Goal: Check status: Check status

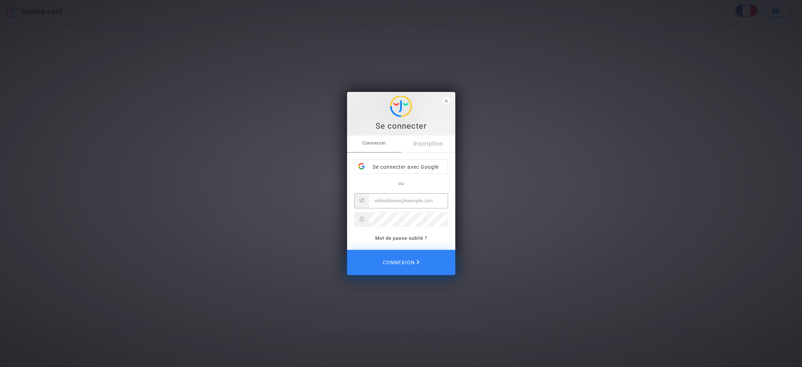
click at [403, 200] on input "Email" at bounding box center [408, 201] width 79 height 14
type input "[EMAIL_ADDRESS][DOMAIN_NAME]"
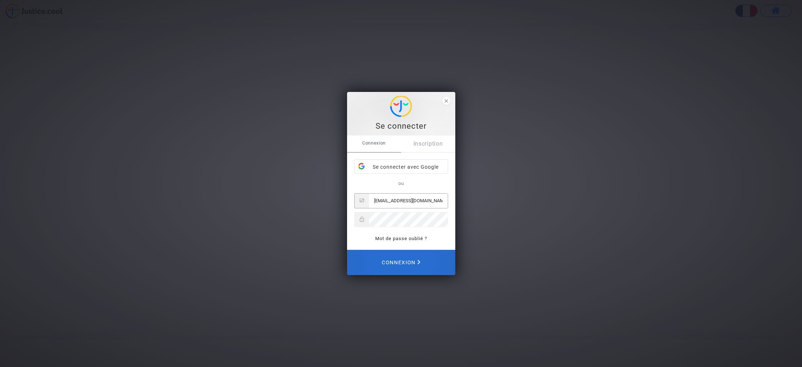
click at [412, 266] on span "Connexion" at bounding box center [401, 263] width 39 height 16
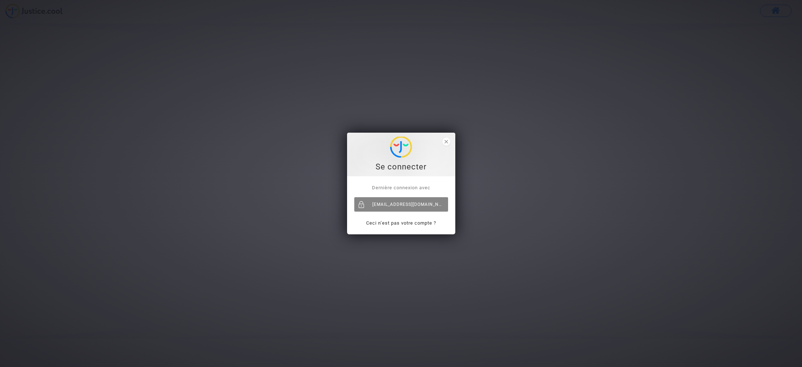
click at [405, 202] on div "[EMAIL_ADDRESS][DOMAIN_NAME]" at bounding box center [401, 204] width 94 height 14
drag, startPoint x: 262, startPoint y: 131, endPoint x: 257, endPoint y: 127, distance: 6.1
click at [262, 131] on div "Se connecter Dernière connexion avec lemounierflorian@yahoo.fr Ceci n’est pas v…" at bounding box center [401, 183] width 802 height 367
click at [238, 294] on div "Se connecter Dernière connexion avec lemounierflorian@yahoo.fr Ceci n’est pas v…" at bounding box center [401, 183] width 802 height 367
drag, startPoint x: 414, startPoint y: 207, endPoint x: 408, endPoint y: 202, distance: 8.2
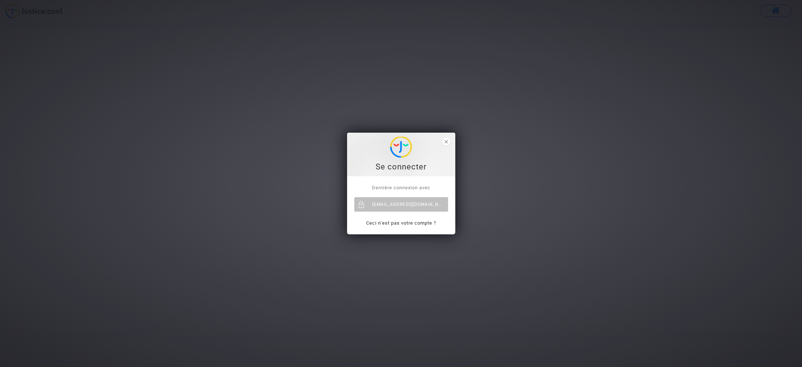
click at [413, 207] on div "lemounierflorian@yahoo.fr" at bounding box center [401, 204] width 94 height 14
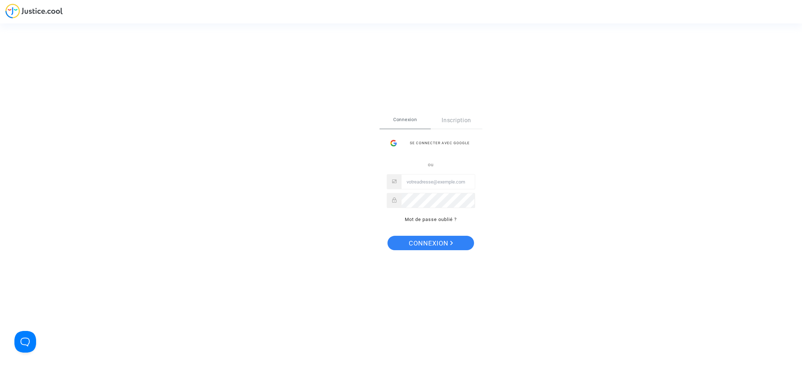
click at [430, 180] on input "Email" at bounding box center [437, 182] width 73 height 14
type input "[EMAIL_ADDRESS][DOMAIN_NAME]"
click at [457, 248] on button "Connexion" at bounding box center [430, 243] width 87 height 14
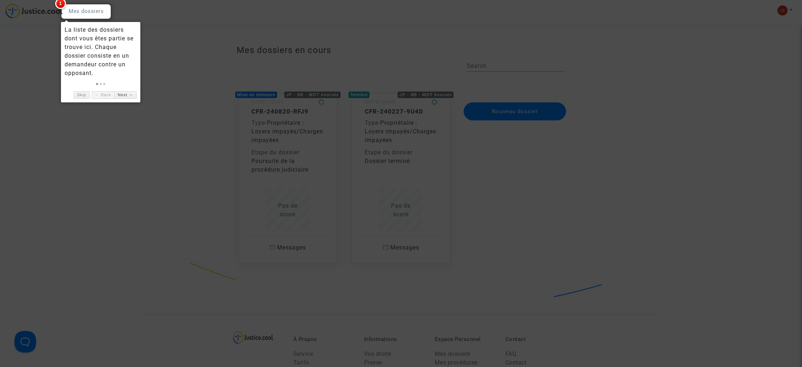
click at [269, 153] on div at bounding box center [401, 183] width 802 height 367
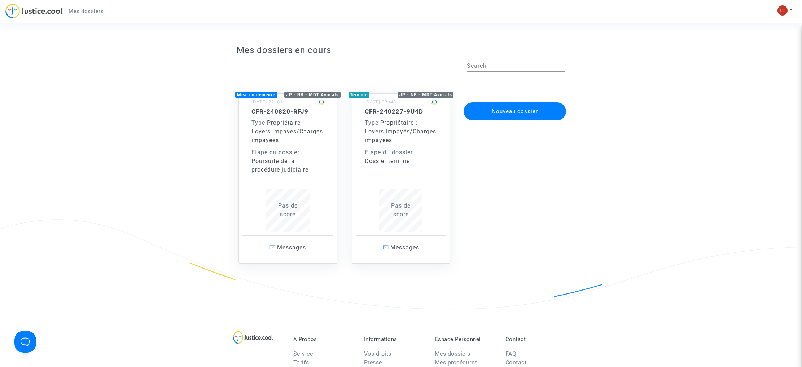
click at [270, 153] on div "Etape du dossier" at bounding box center [287, 152] width 73 height 9
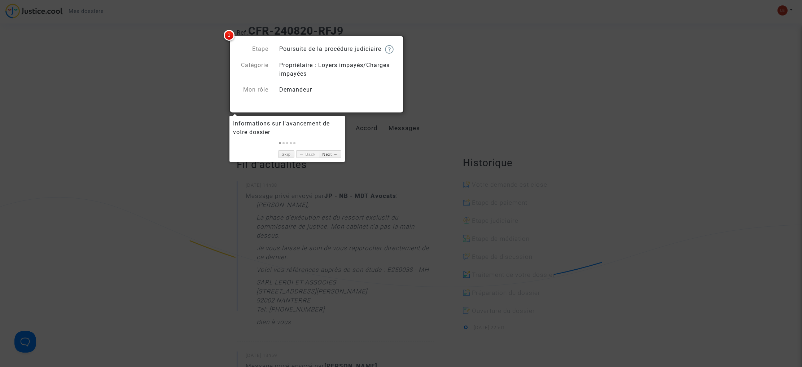
scroll to position [23, 0]
click at [332, 155] on link "Next →" at bounding box center [330, 154] width 22 height 8
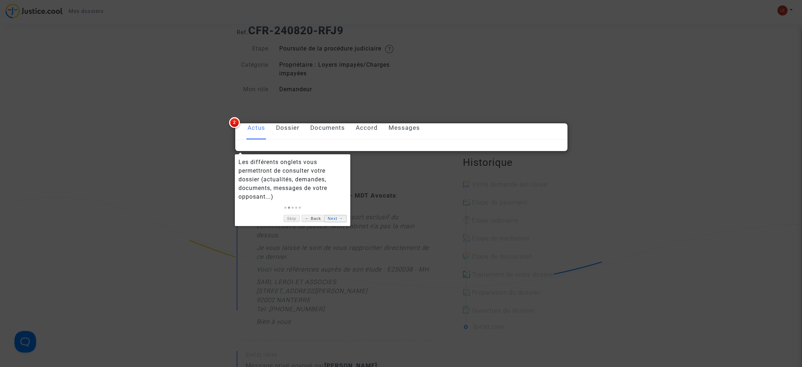
click at [332, 218] on link "Next →" at bounding box center [335, 219] width 22 height 8
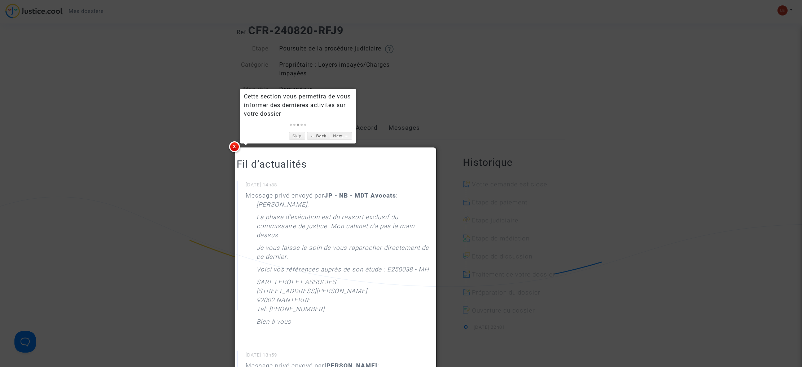
scroll to position [0, 0]
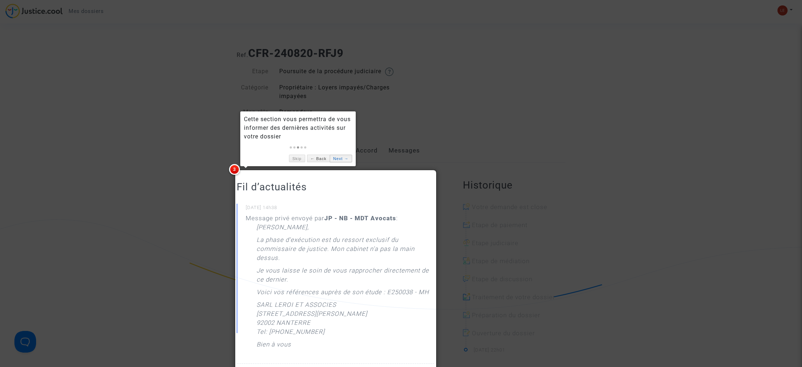
click at [333, 161] on link "Next →" at bounding box center [341, 159] width 22 height 8
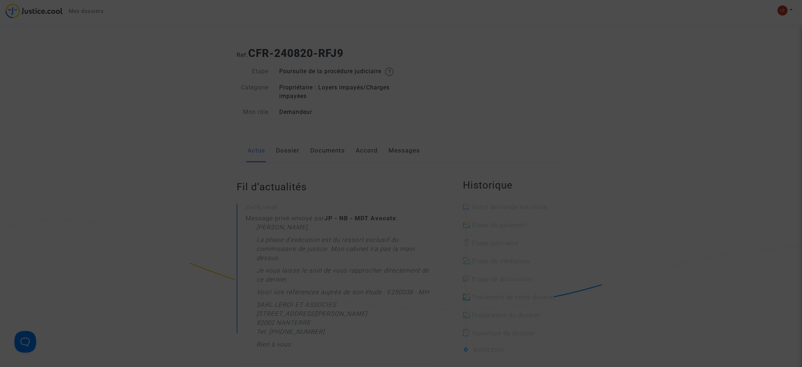
scroll to position [1166, 0]
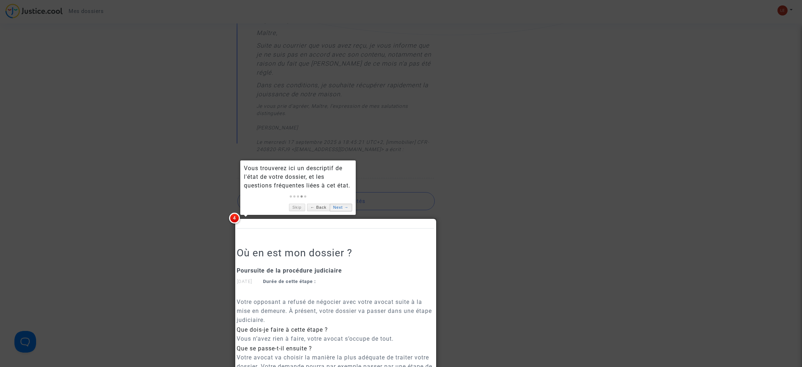
click at [342, 207] on link "Next →" at bounding box center [341, 208] width 22 height 8
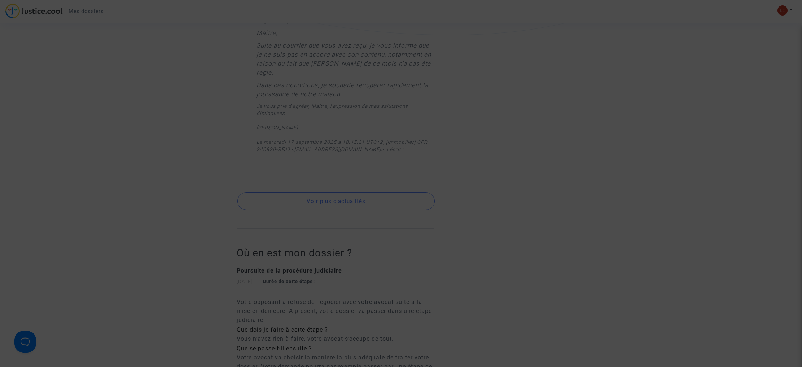
scroll to position [219, 0]
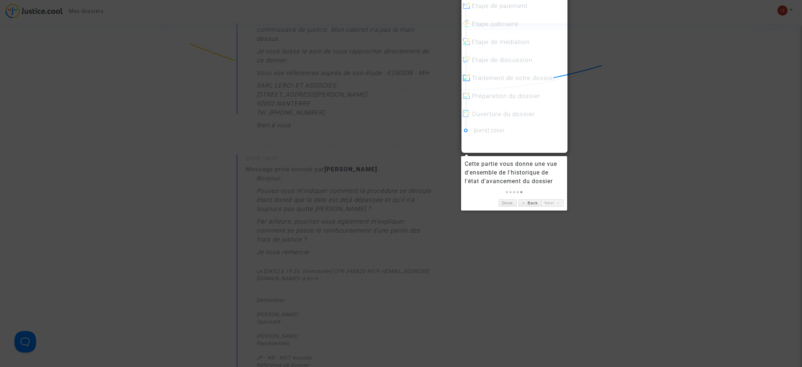
click at [549, 204] on link "Next →" at bounding box center [552, 203] width 22 height 8
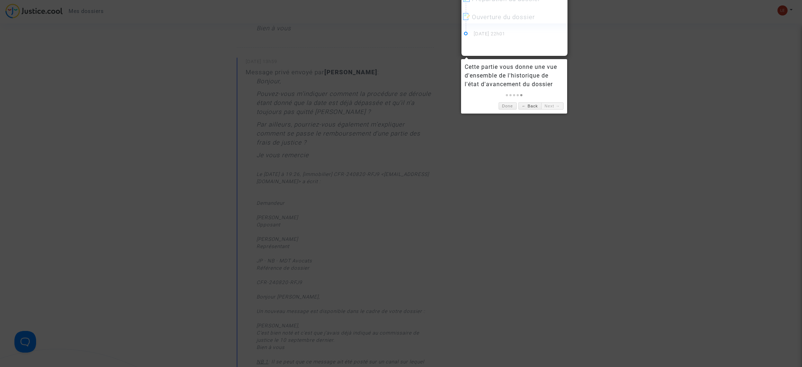
scroll to position [0, 0]
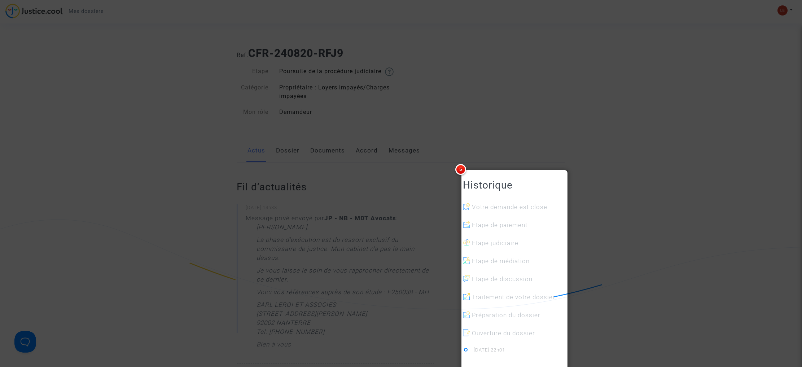
click at [480, 73] on div at bounding box center [401, 183] width 802 height 367
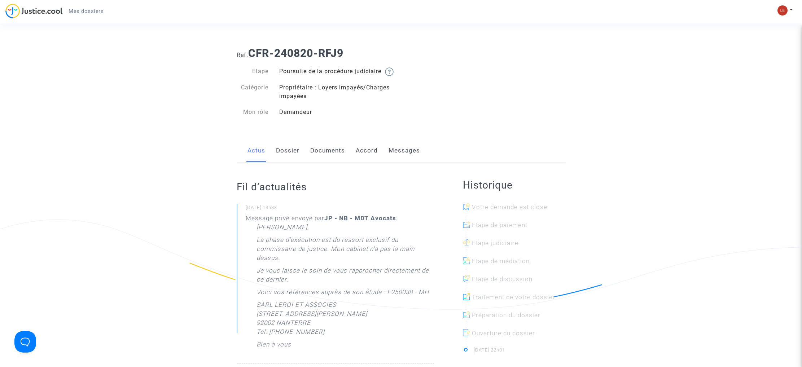
click at [330, 158] on link "Documents" at bounding box center [327, 151] width 35 height 24
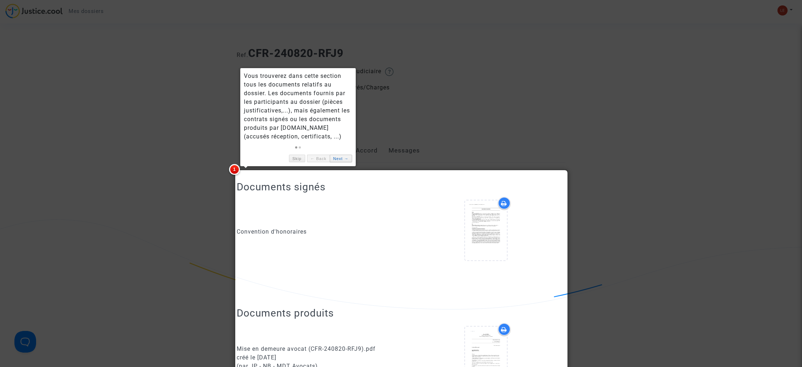
click at [345, 158] on link "Next →" at bounding box center [341, 159] width 22 height 8
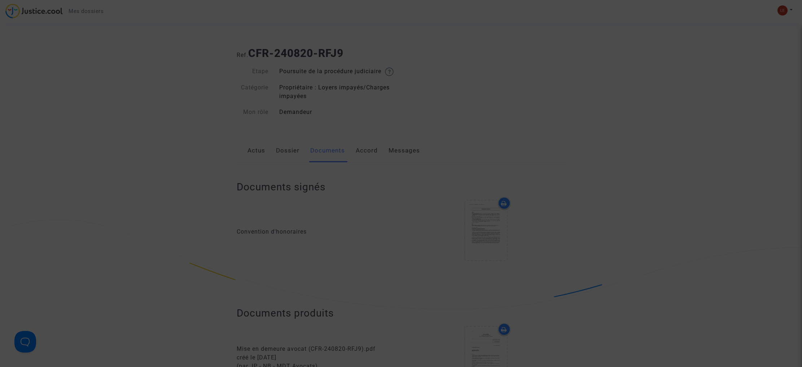
scroll to position [1152, 0]
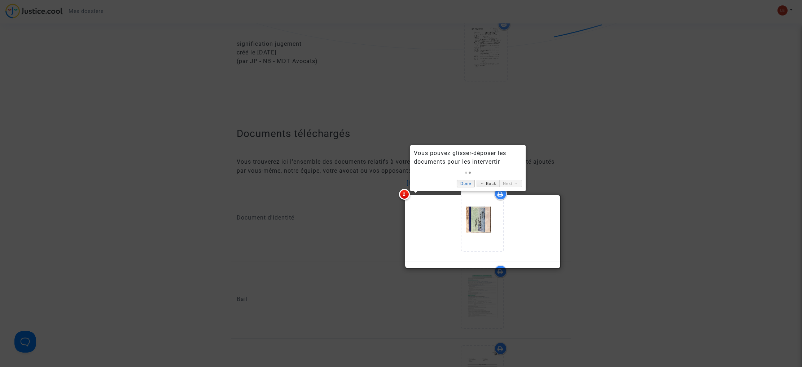
click at [466, 184] on link "Done" at bounding box center [466, 184] width 18 height 8
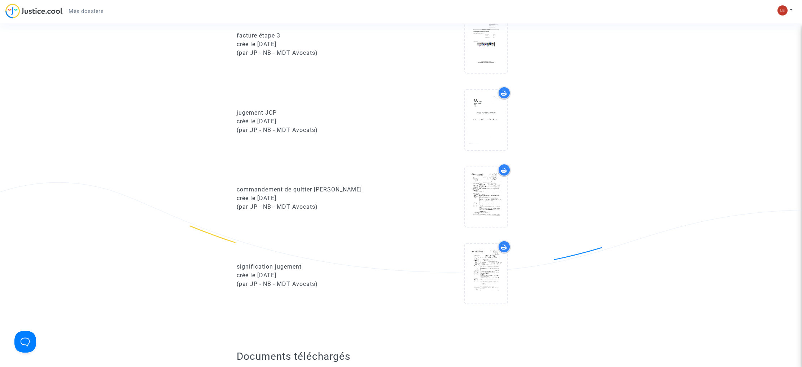
scroll to position [948, 0]
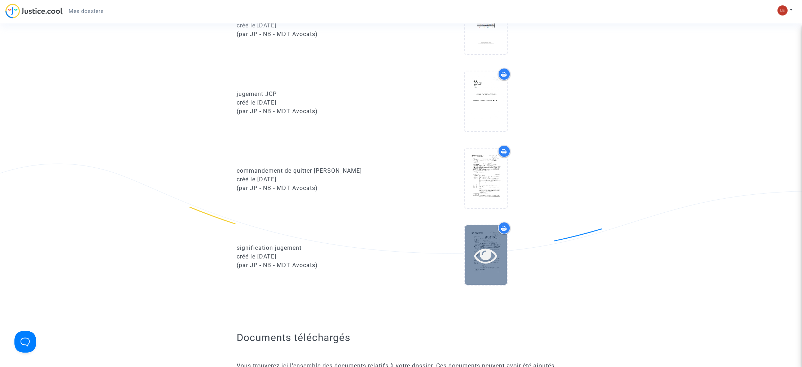
click at [484, 267] on icon at bounding box center [485, 255] width 23 height 23
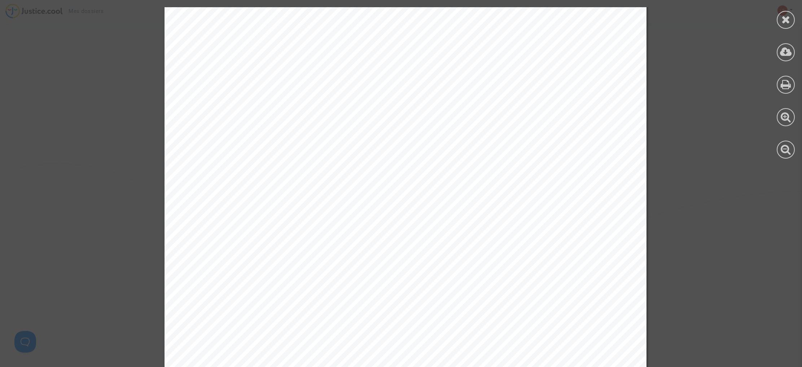
scroll to position [264, 0]
click at [780, 56] on icon at bounding box center [786, 52] width 12 height 11
click at [787, 51] on icon at bounding box center [786, 52] width 12 height 11
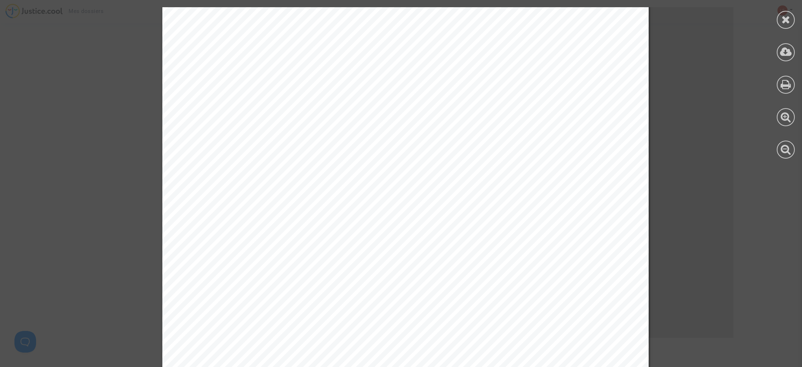
scroll to position [1023, 0]
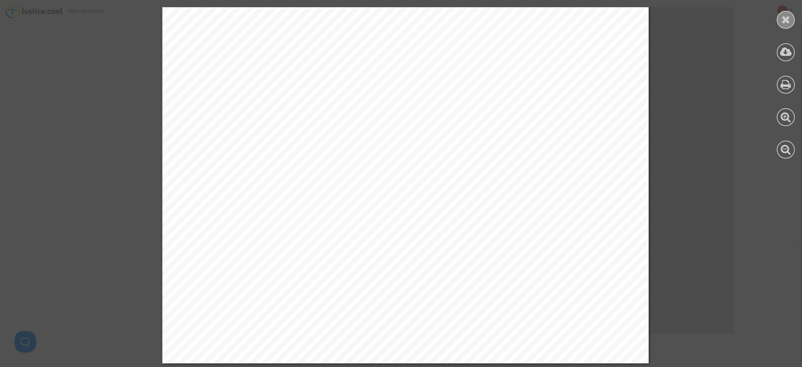
click at [789, 19] on icon at bounding box center [785, 19] width 9 height 11
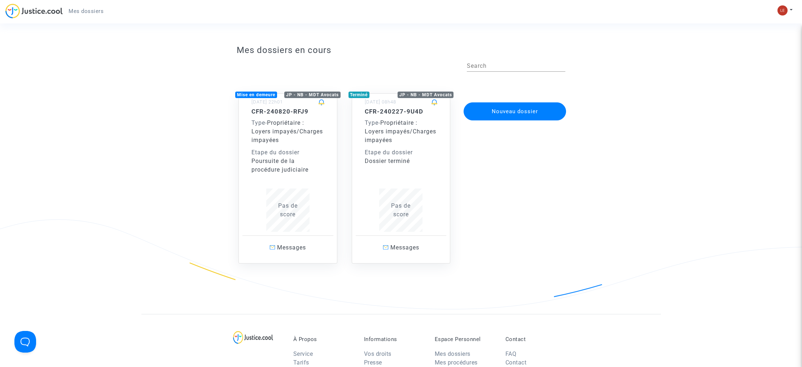
click at [285, 171] on div "Poursuite de la procédure judiciaire" at bounding box center [287, 165] width 73 height 17
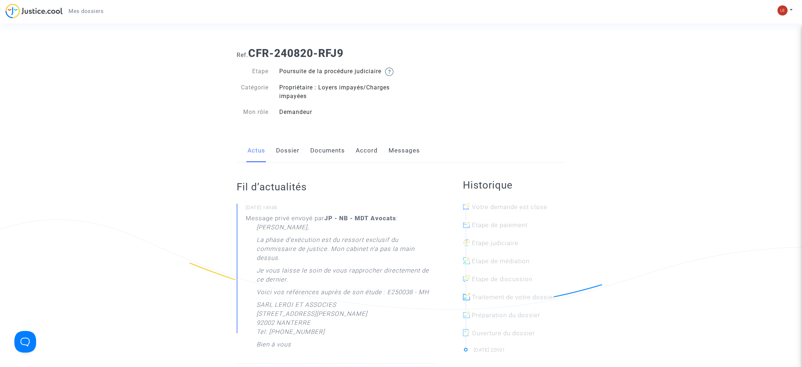
click at [320, 154] on link "Documents" at bounding box center [327, 151] width 35 height 24
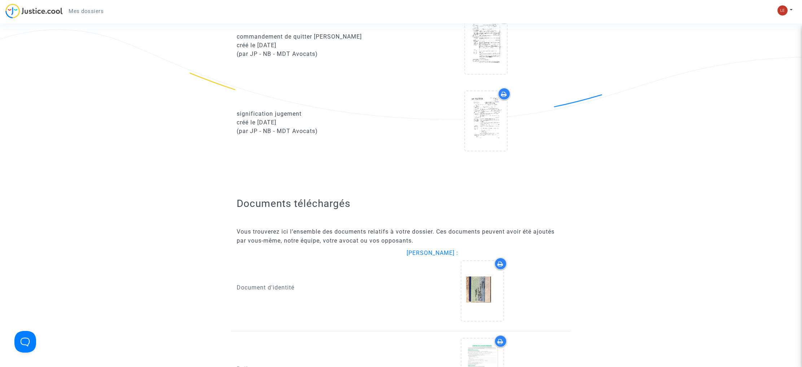
scroll to position [1086, 0]
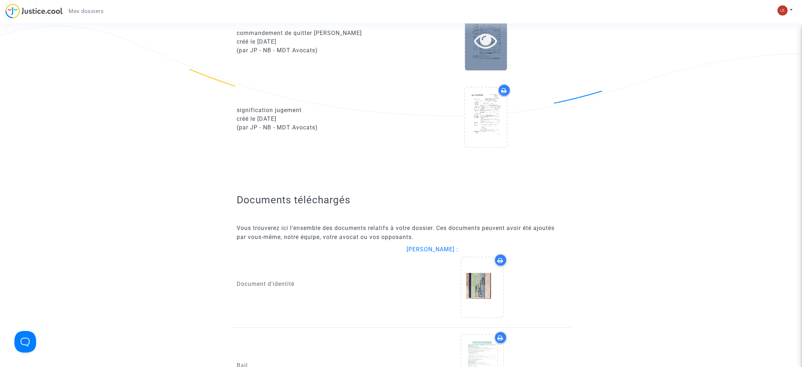
click at [475, 49] on icon at bounding box center [485, 40] width 23 height 23
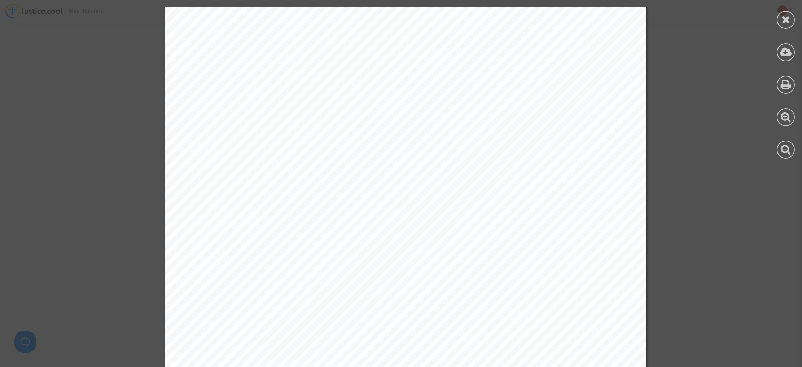
scroll to position [0, 0]
click at [792, 22] on div at bounding box center [786, 20] width 18 height 18
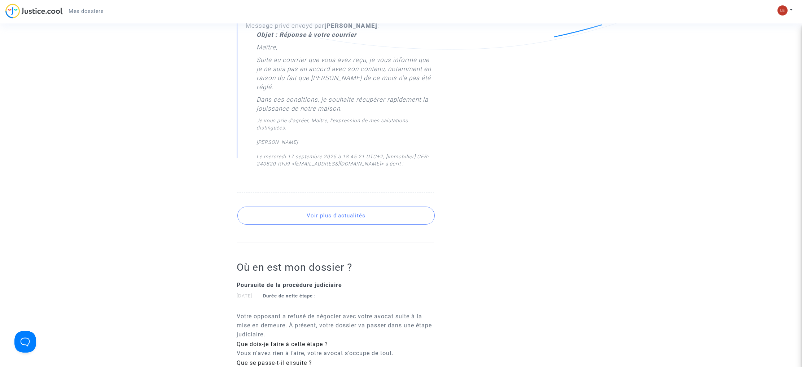
scroll to position [1155, 0]
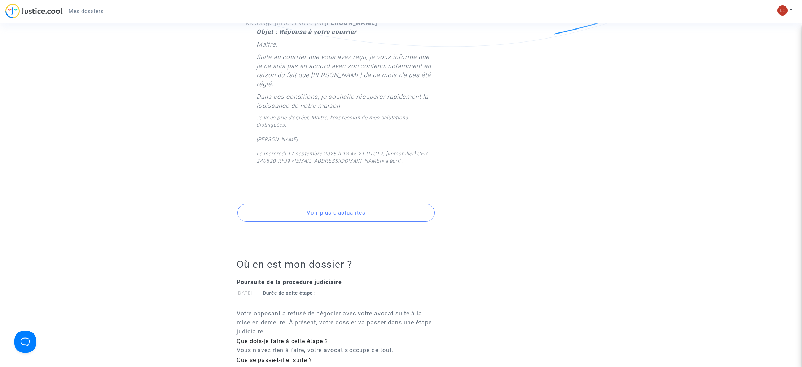
click at [300, 209] on button "Voir plus d'actualités" at bounding box center [335, 213] width 197 height 18
click at [311, 204] on button "Voir plus d'actualités" at bounding box center [335, 213] width 197 height 18
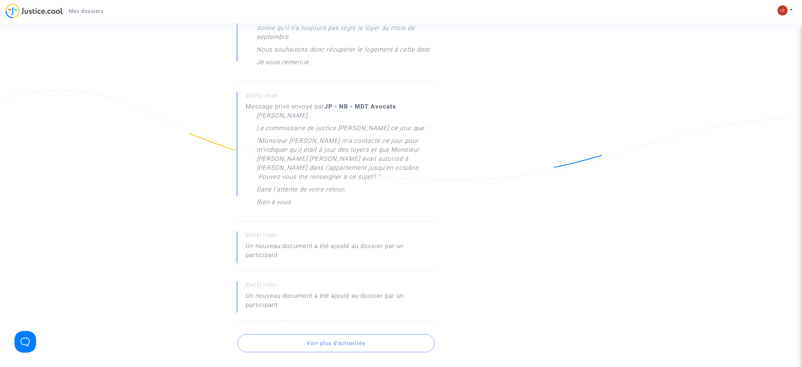
scroll to position [1914, 0]
click at [332, 334] on button "Voir plus d'actualités" at bounding box center [335, 343] width 197 height 18
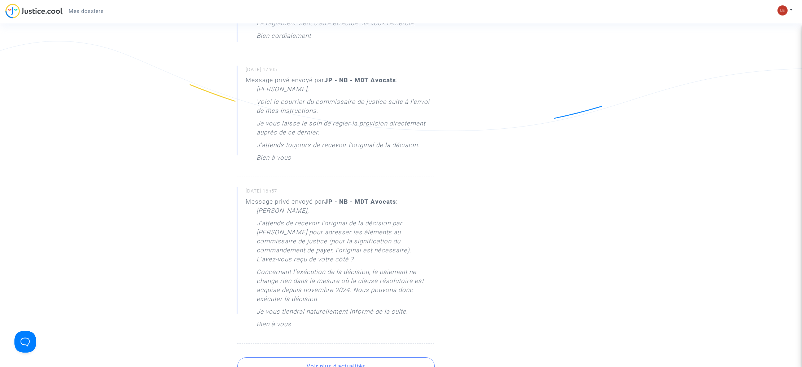
scroll to position [2475, 0]
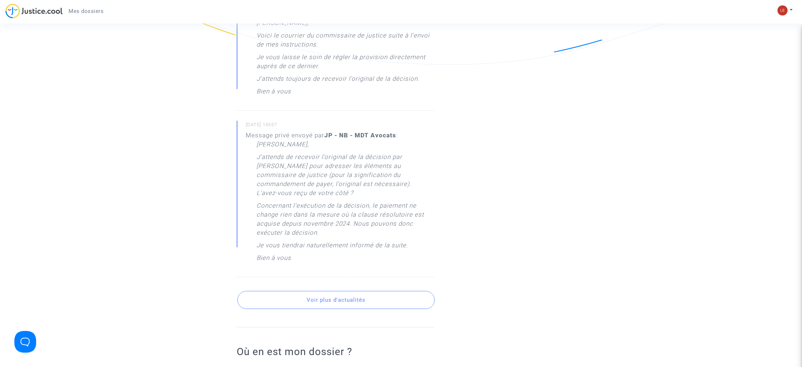
click at [332, 291] on button "Voir plus d'actualités" at bounding box center [335, 300] width 197 height 18
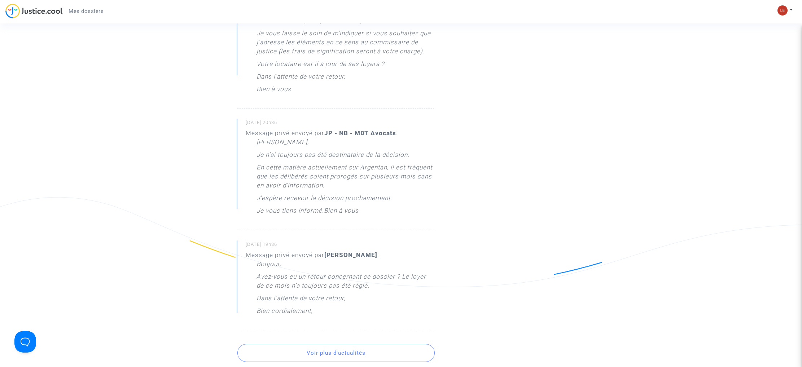
scroll to position [3147, 0]
click at [312, 341] on button "Voir plus d'actualités" at bounding box center [335, 350] width 197 height 18
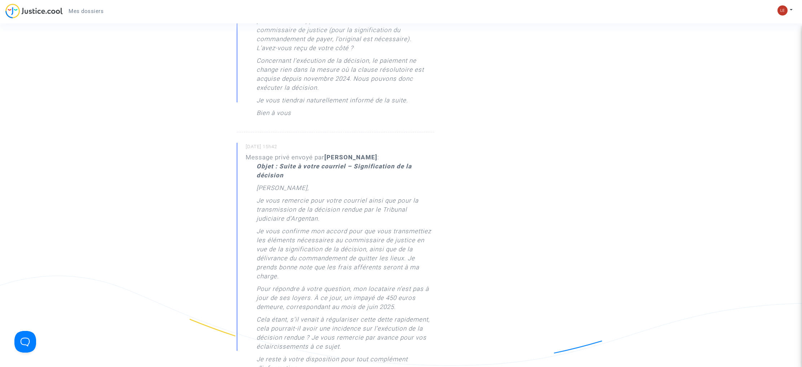
scroll to position [2622, 0]
drag, startPoint x: 313, startPoint y: 326, endPoint x: 269, endPoint y: 319, distance: 44.9
click at [269, 319] on div "Objet : Suite à votre courriel – Signification de la décision [PERSON_NAME] [PE…" at bounding box center [344, 273] width 177 height 227
click at [275, 194] on p "Je vous remercie pour votre courriel ainsi que pour la transmission de la décis…" at bounding box center [344, 209] width 177 height 31
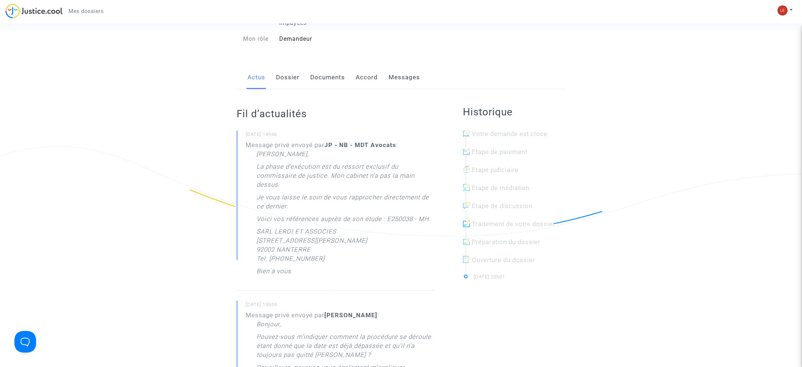
scroll to position [77, 0]
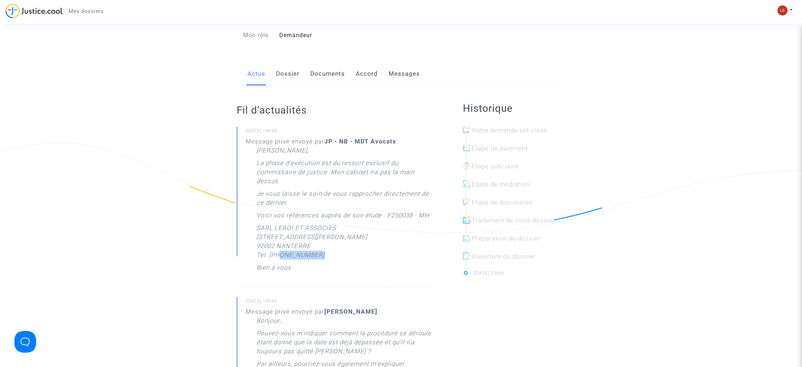
drag, startPoint x: 324, startPoint y: 265, endPoint x: 279, endPoint y: 267, distance: 45.2
click at [279, 263] on p "[PERSON_NAME] ET ASSOCIES [STREET_ADDRESS] Tel: [PHONE_NUMBER]" at bounding box center [311, 244] width 111 height 40
click at [349, 267] on div "[PERSON_NAME] Monsieur, La phase d'exécution est du ressort exclusif du commiss…" at bounding box center [344, 211] width 177 height 130
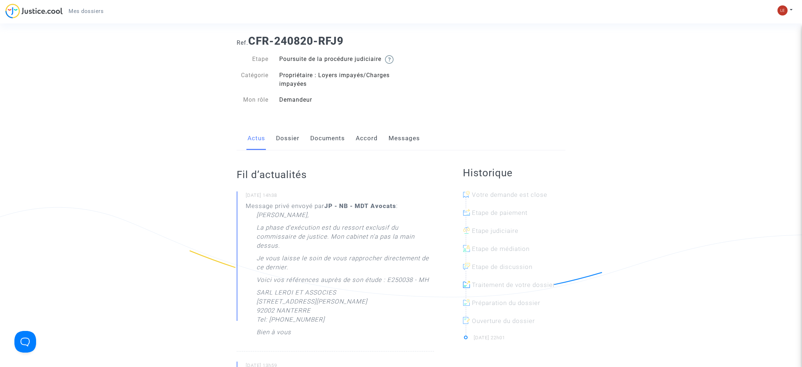
scroll to position [27, 0]
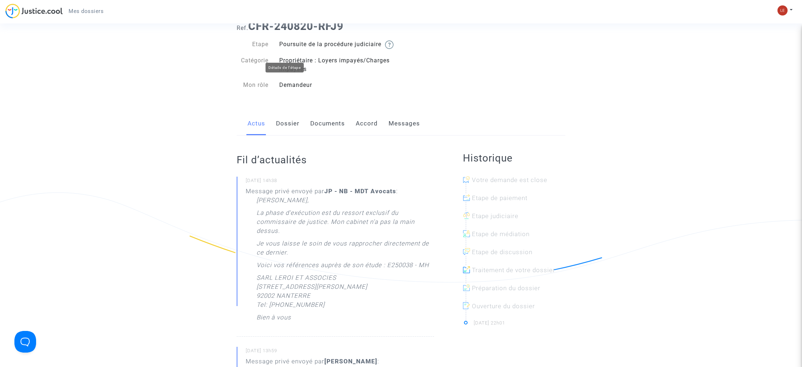
click at [385, 49] on img at bounding box center [389, 44] width 9 height 9
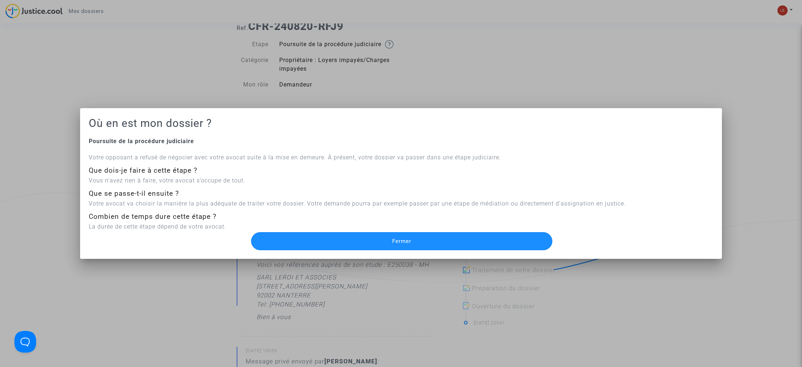
click at [397, 242] on span "Fermer" at bounding box center [401, 241] width 19 height 6
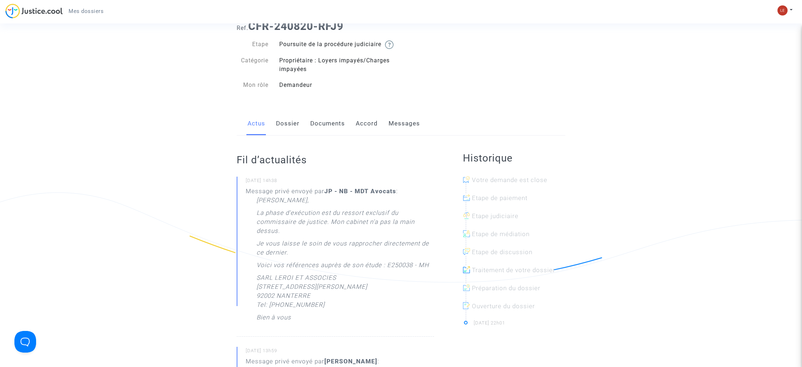
click at [406, 136] on link "Messages" at bounding box center [403, 124] width 31 height 24
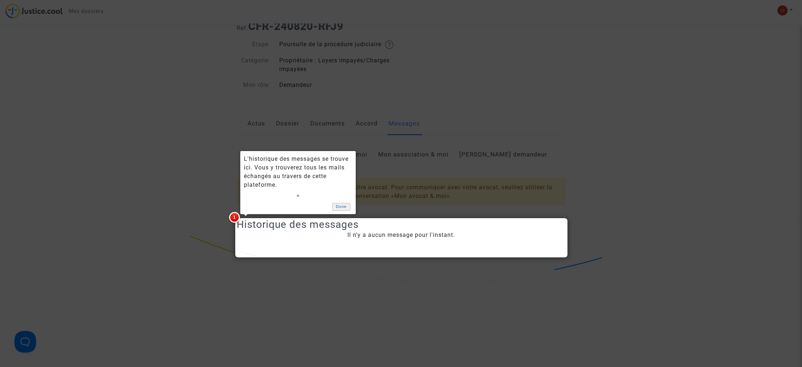
click at [347, 207] on link "Done" at bounding box center [341, 207] width 18 height 8
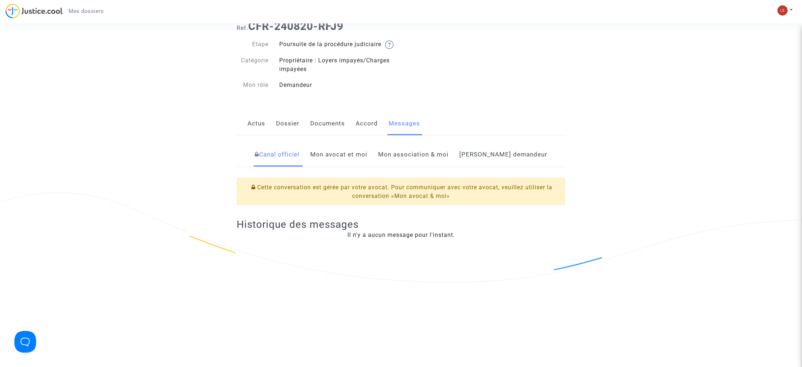
click at [366, 135] on link "Accord" at bounding box center [367, 124] width 22 height 24
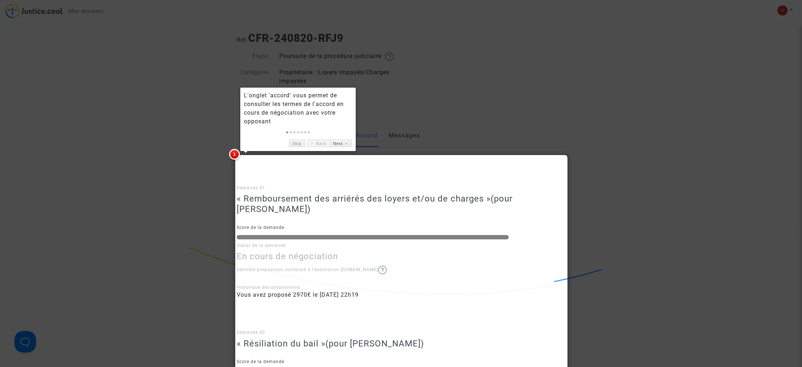
scroll to position [25, 0]
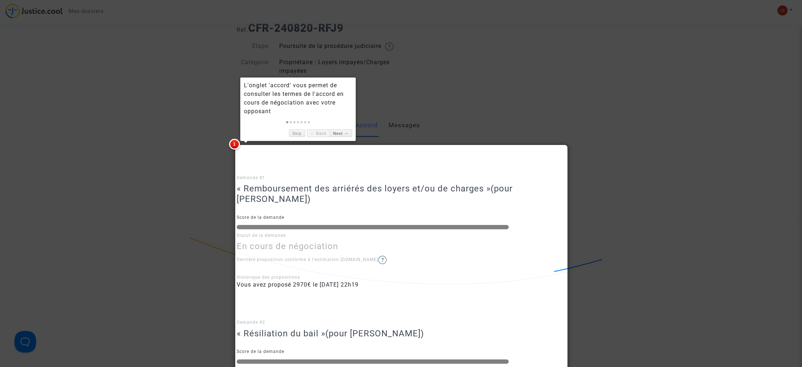
drag, startPoint x: 343, startPoint y: 133, endPoint x: 327, endPoint y: 134, distance: 16.6
click at [343, 133] on link "Next →" at bounding box center [341, 133] width 22 height 8
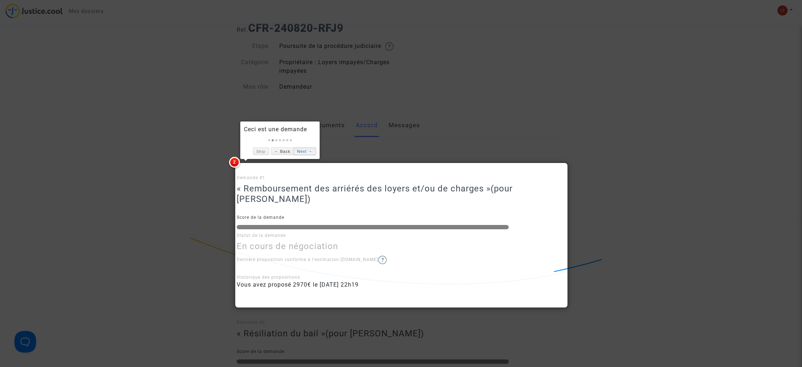
click at [299, 153] on link "Next →" at bounding box center [305, 152] width 22 height 8
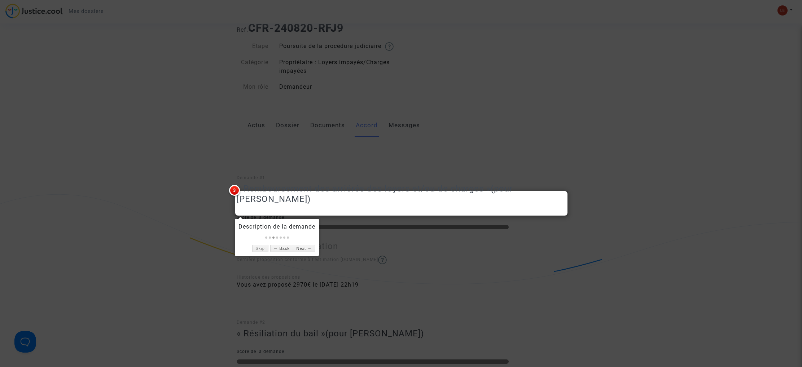
click at [534, 129] on div at bounding box center [401, 183] width 802 height 367
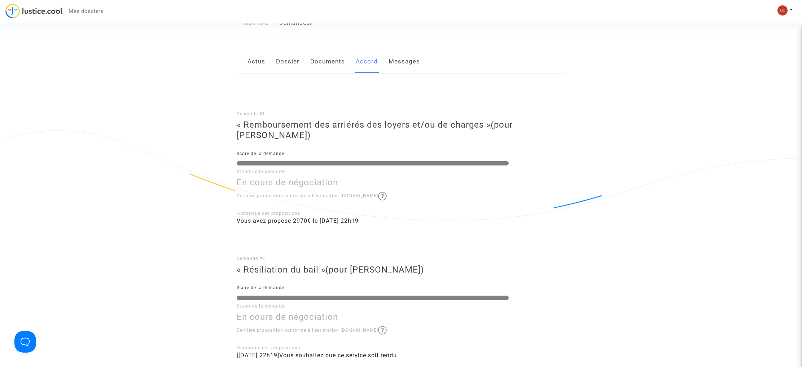
scroll to position [0, 0]
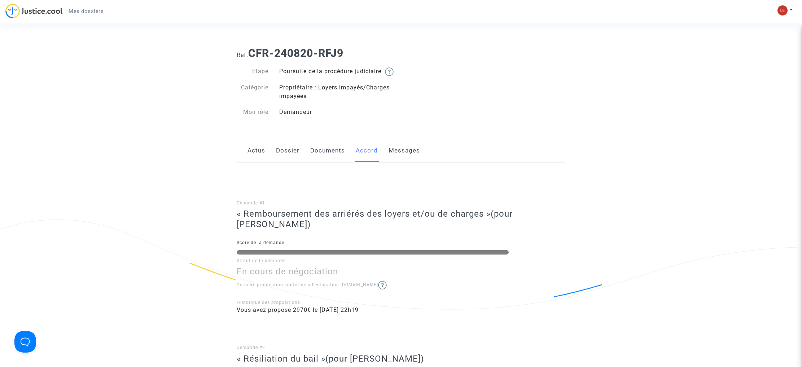
click at [253, 163] on link "Actus" at bounding box center [256, 151] width 18 height 24
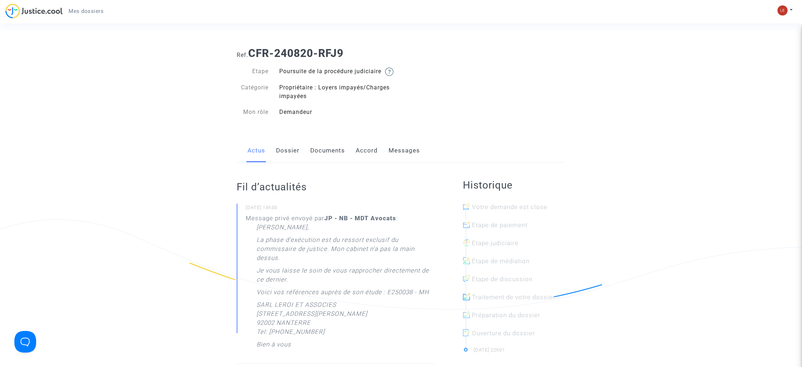
click at [334, 163] on link "Documents" at bounding box center [327, 151] width 35 height 24
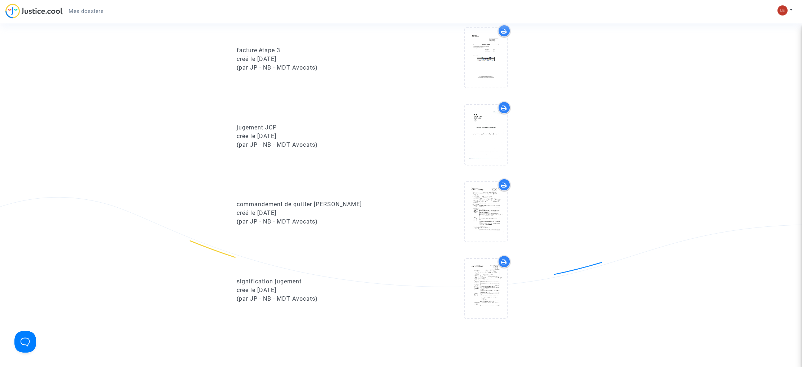
scroll to position [947, 0]
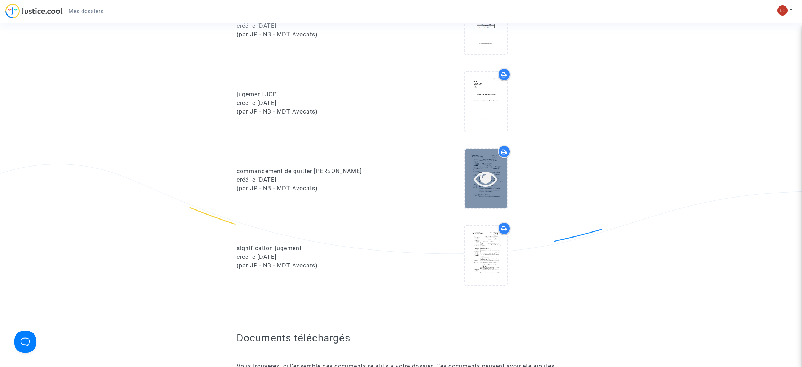
click at [473, 167] on div at bounding box center [486, 179] width 42 height 60
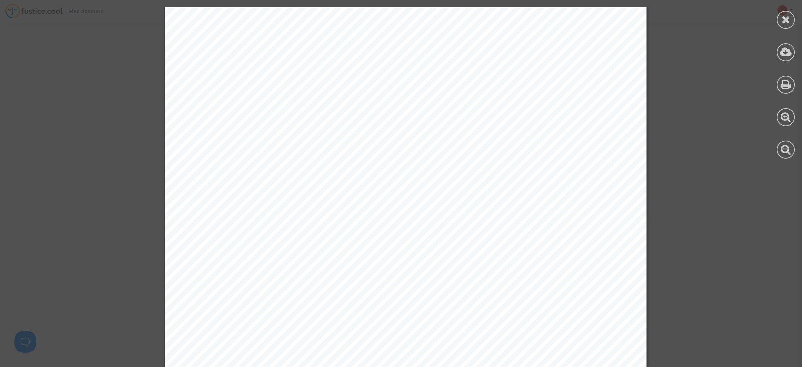
scroll to position [865, 0]
click at [296, 114] on span "contr.t@h!l!.l.rr.b.coD" at bounding box center [273, 112] width 73 height 7
click at [296, 113] on span "contr.t@h!l!.l.rr.b.coD" at bounding box center [273, 112] width 73 height 7
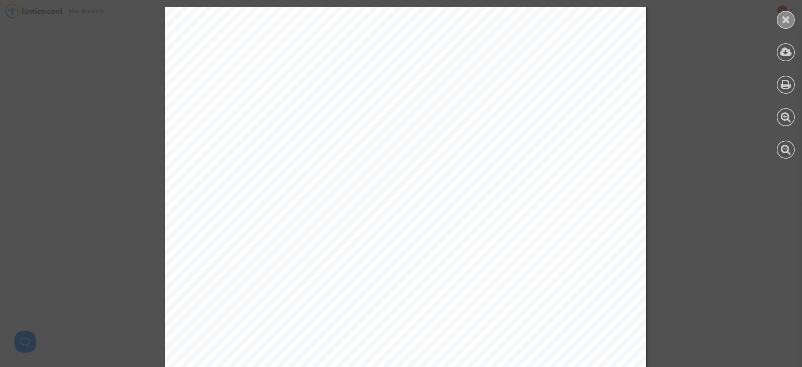
click at [790, 20] on icon at bounding box center [785, 19] width 9 height 11
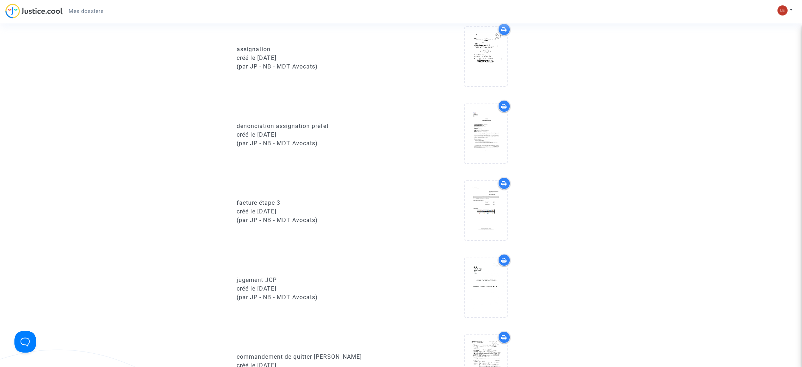
scroll to position [751, 0]
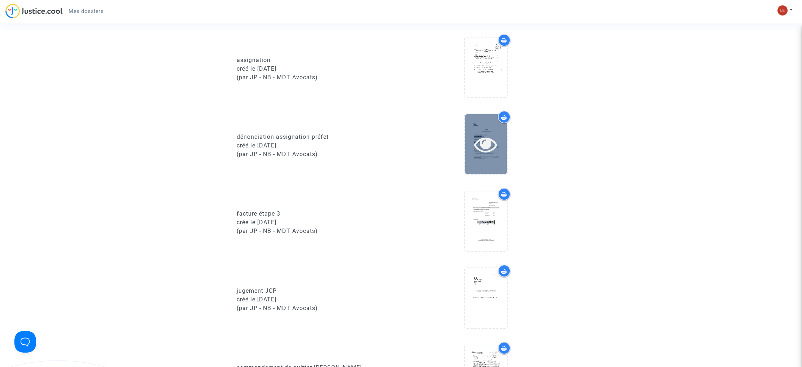
click at [481, 147] on icon at bounding box center [485, 144] width 23 height 23
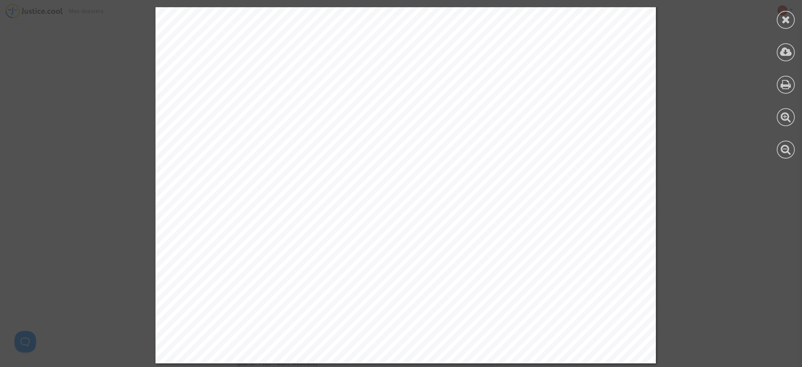
scroll to position [883, 0]
click at [702, 184] on div "1/1 P R É F E T D E L ' O R N E E X P L O C A c c u s é r é c e p t i o n é l e…" at bounding box center [405, 39] width 811 height 647
click at [783, 19] on icon at bounding box center [785, 19] width 9 height 11
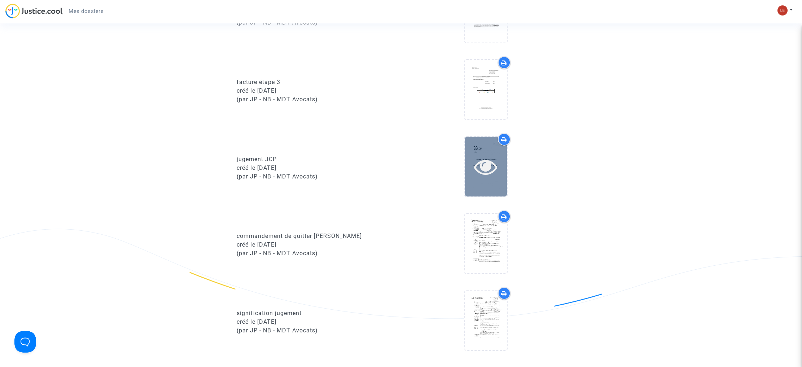
click at [488, 175] on icon at bounding box center [485, 166] width 23 height 23
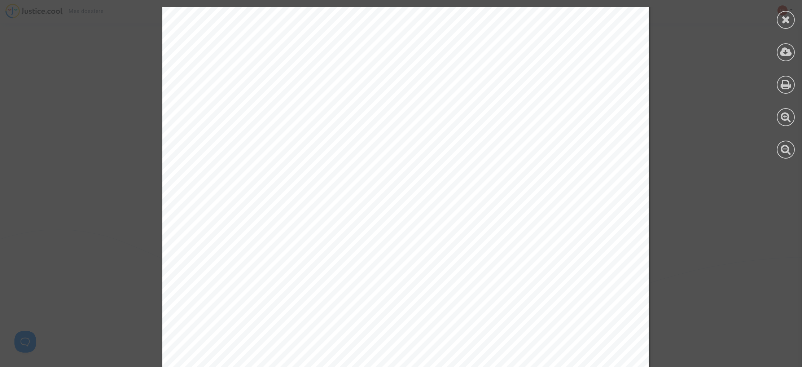
scroll to position [1598, 0]
drag, startPoint x: 547, startPoint y: 303, endPoint x: 581, endPoint y: 306, distance: 34.4
click at [581, 306] on div at bounding box center [405, 137] width 486 height 688
click at [788, 22] on icon at bounding box center [785, 19] width 9 height 11
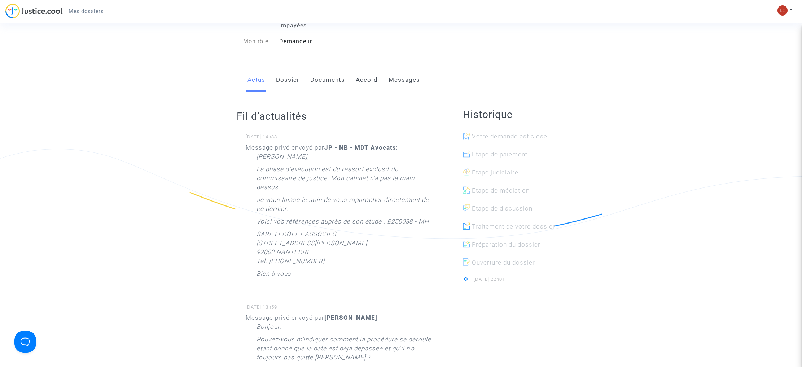
scroll to position [71, 0]
